Goal: Navigation & Orientation: Find specific page/section

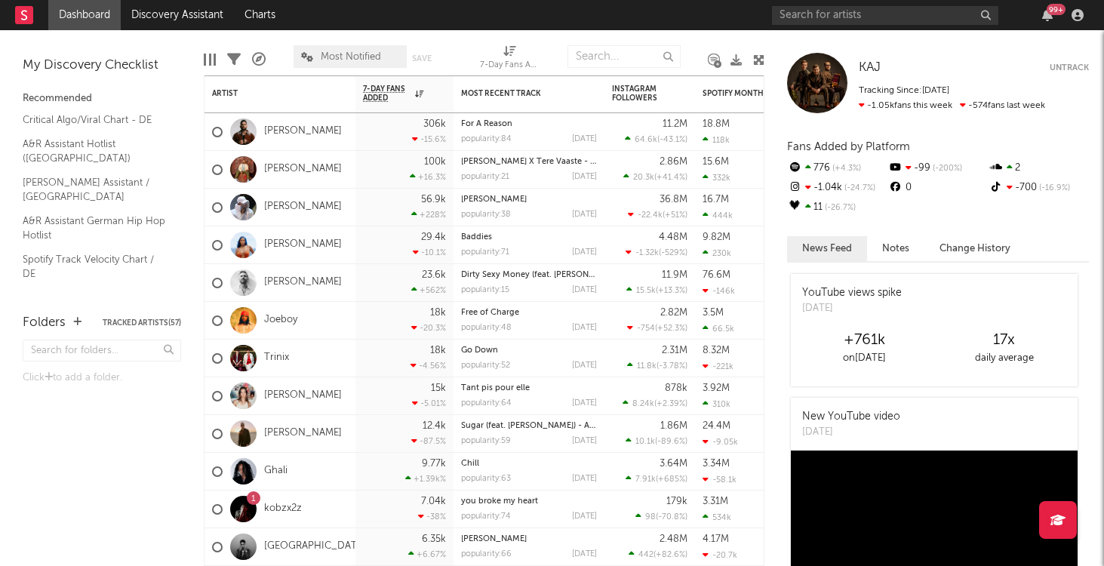
click at [66, 13] on link "Dashboard" at bounding box center [84, 15] width 72 height 30
click at [82, 19] on link "Dashboard" at bounding box center [84, 15] width 72 height 30
click at [1038, 12] on div "99 +" at bounding box center [1047, 15] width 23 height 12
click at [1051, 14] on div "99 +" at bounding box center [1056, 9] width 19 height 11
